Goal: Complete application form

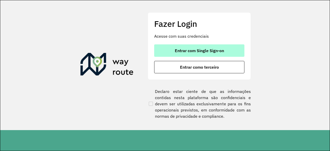
click at [195, 50] on span "Entrar com Single Sign-on" at bounding box center [199, 51] width 49 height 4
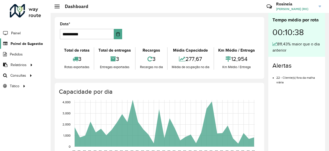
click at [28, 45] on span "Painel de Sugestão" at bounding box center [27, 43] width 32 height 5
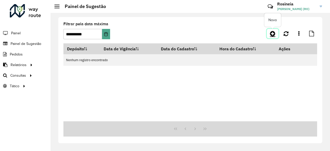
click at [272, 35] on icon at bounding box center [272, 33] width 5 height 6
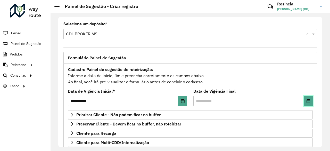
click at [307, 100] on icon "Choose Date" at bounding box center [308, 101] width 3 height 4
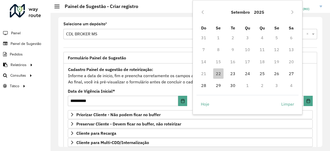
click at [225, 77] on td "22" at bounding box center [218, 74] width 15 height 12
click at [231, 74] on span "23" at bounding box center [233, 73] width 10 height 10
type input "**********"
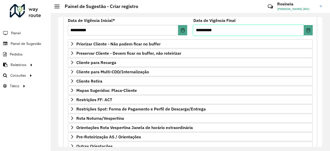
scroll to position [77, 0]
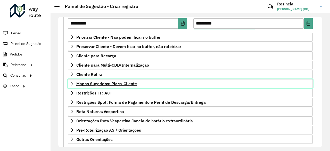
click at [113, 82] on span "Mapas Sugeridos: Placa-Cliente" at bounding box center [106, 84] width 61 height 4
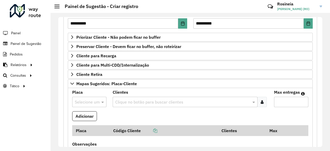
click at [88, 99] on input "text" at bounding box center [84, 102] width 19 height 6
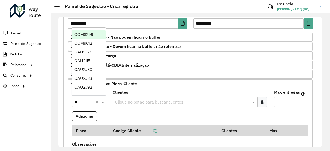
type input "**"
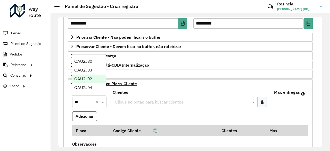
click at [86, 79] on span "QAU2J92" at bounding box center [83, 79] width 18 height 4
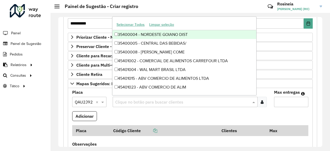
click at [135, 99] on input "text" at bounding box center [183, 102] width 138 height 6
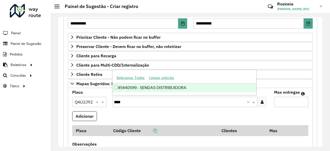
type input "*****"
click at [172, 88] on div "45440599 - SENDAS DISTRIBUIDORA" at bounding box center [185, 87] width 144 height 9
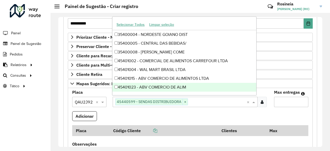
click at [287, 103] on input "Max entregas" at bounding box center [291, 102] width 34 height 10
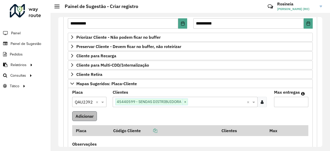
type input "*"
click at [83, 117] on button "Adicionar" at bounding box center [84, 116] width 25 height 10
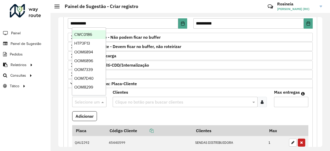
click at [83, 102] on input "text" at bounding box center [84, 102] width 19 height 6
type input "***"
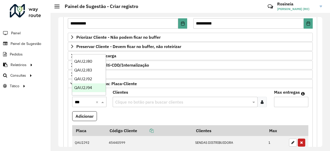
drag, startPoint x: 87, startPoint y: 90, endPoint x: 105, endPoint y: 94, distance: 18.2
click at [87, 90] on span "QAU2J94" at bounding box center [83, 87] width 18 height 4
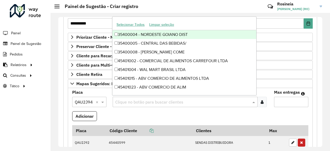
click at [131, 99] on input "text" at bounding box center [183, 102] width 138 height 6
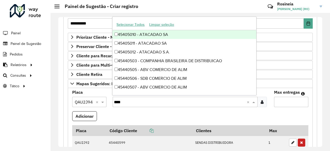
type input "*****"
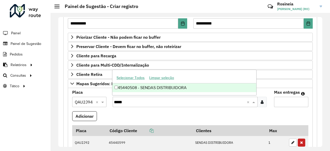
click at [190, 90] on div "45440508 - SENDAS DISTRIBUIDORA" at bounding box center [185, 87] width 144 height 9
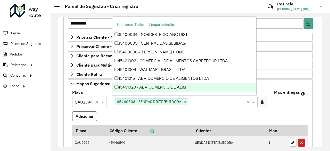
click at [285, 104] on input "Max entregas" at bounding box center [291, 102] width 34 height 10
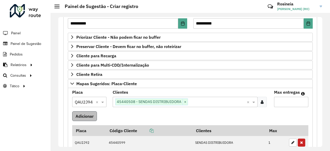
type input "*"
click at [80, 114] on button "Adicionar" at bounding box center [84, 116] width 25 height 10
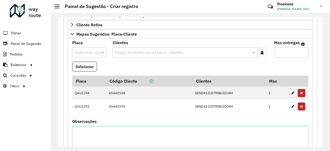
scroll to position [129, 0]
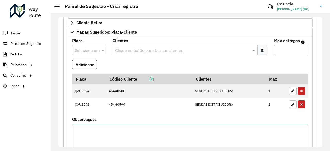
click at [145, 133] on textarea "Observações" at bounding box center [190, 146] width 236 height 44
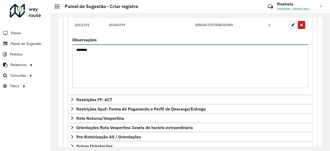
scroll to position [232, 0]
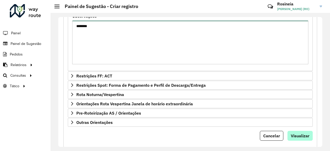
type textarea "********"
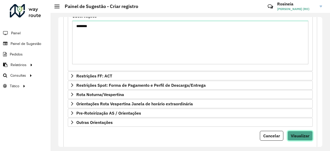
click at [298, 135] on span "Visualizar" at bounding box center [300, 135] width 19 height 5
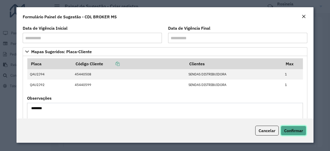
click at [289, 129] on span "Confirmar" at bounding box center [293, 130] width 19 height 5
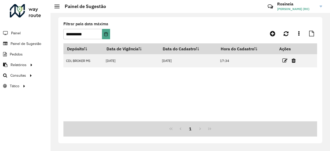
click at [222, 103] on div "Depósito Data de Vigência Data do Cadastro Hora do Cadastro Ações CDL BROKER MS…" at bounding box center [191, 82] width 254 height 78
